Goal: Information Seeking & Learning: Check status

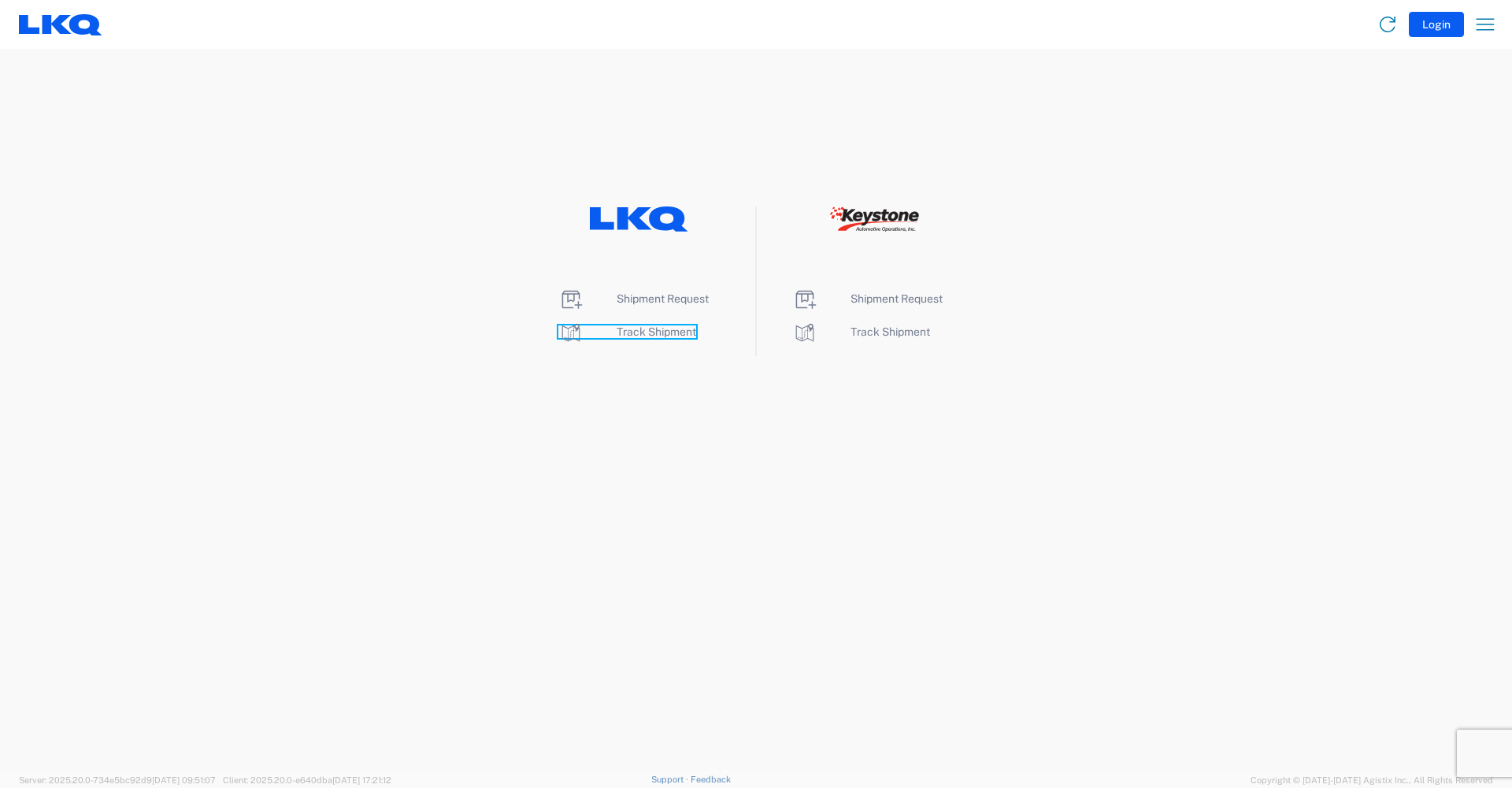
click at [664, 329] on span "Track Shipment" at bounding box center [656, 332] width 80 height 13
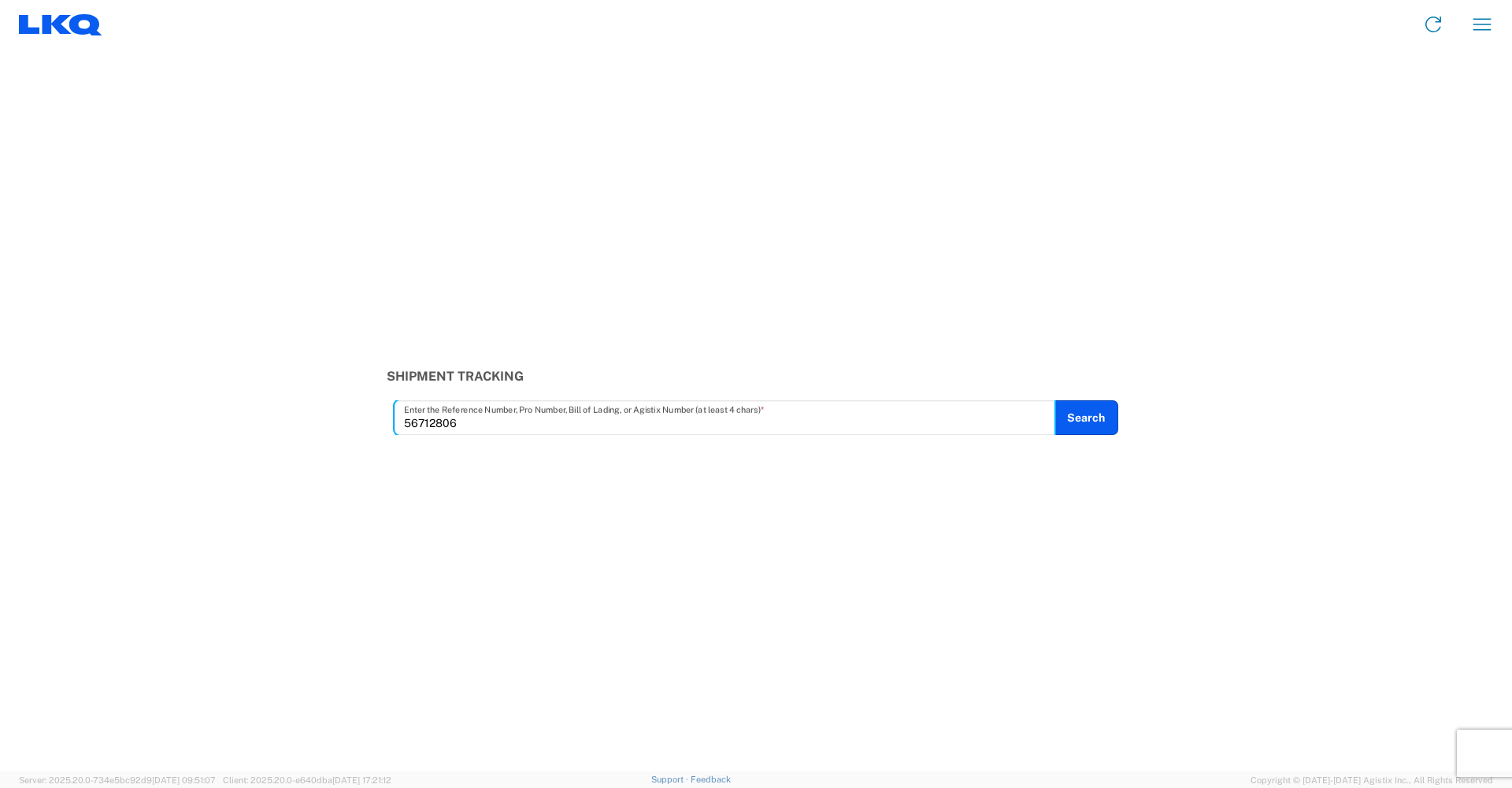
type input "56712806"
